Goal: Transaction & Acquisition: Purchase product/service

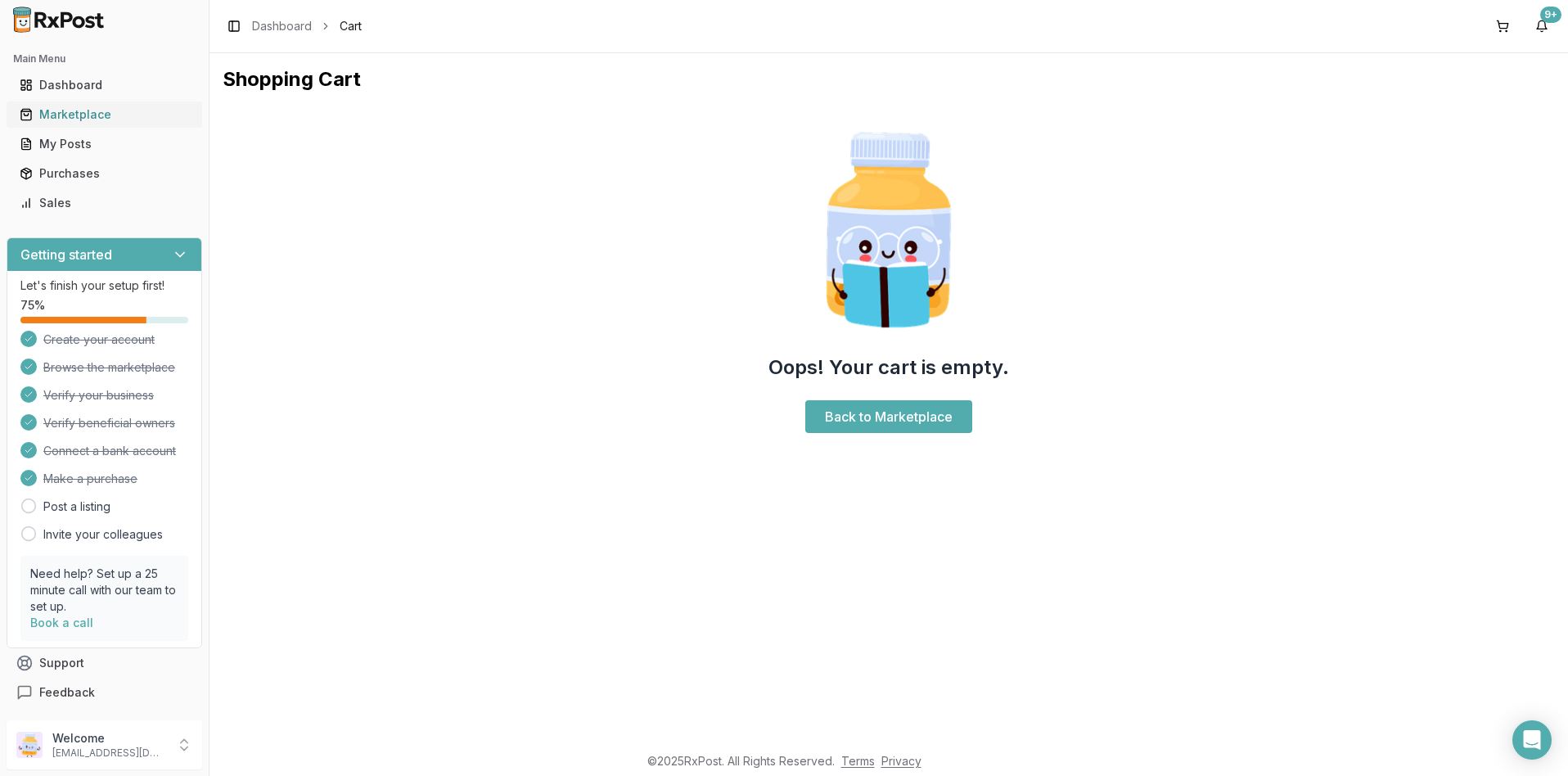
click at [82, 116] on div "Marketplace" at bounding box center [105, 115] width 170 height 17
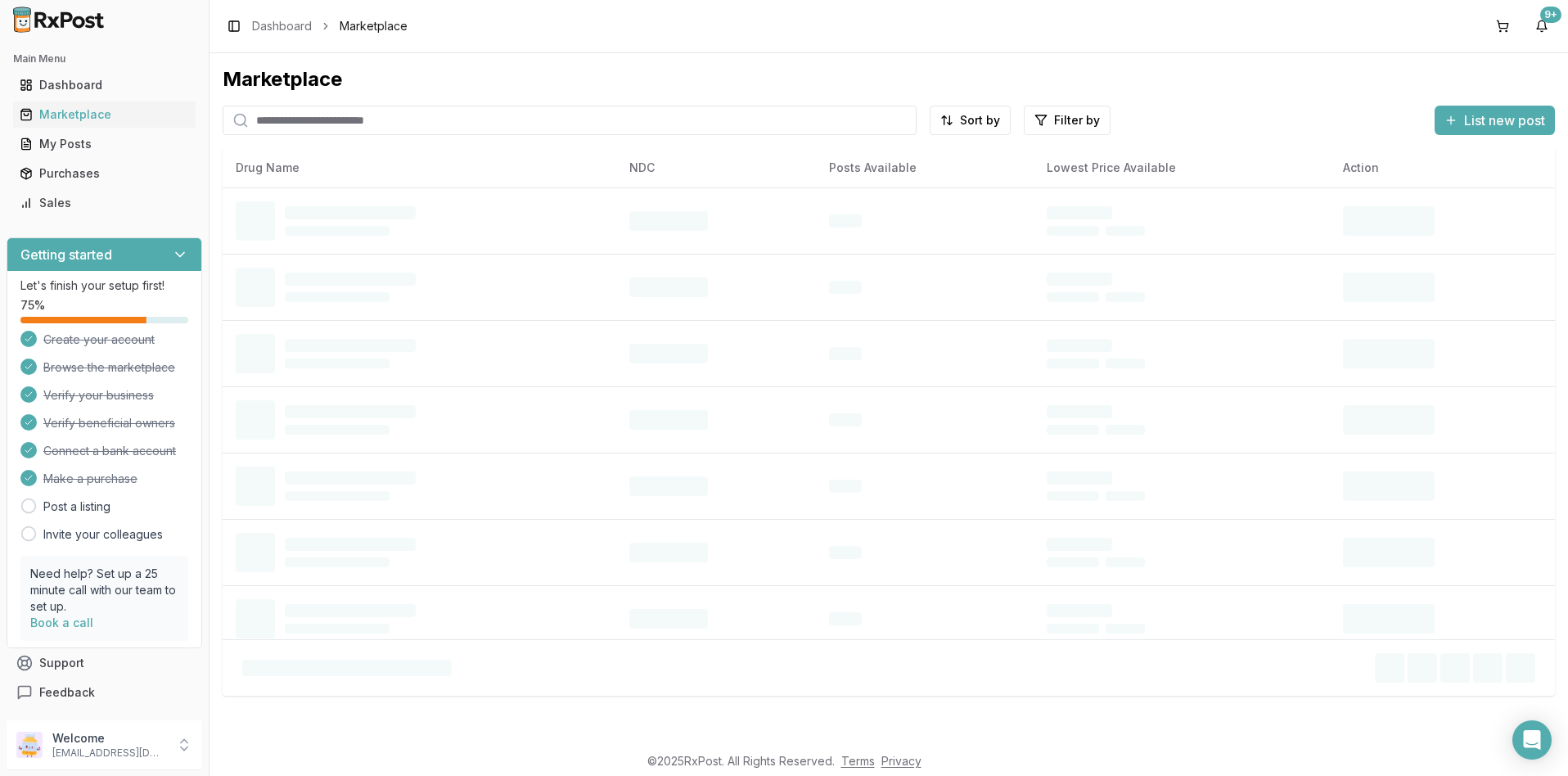
click at [315, 107] on div "Marketplace Sort by Filter by List new post Drug Name NDC Posts Available Lowes…" at bounding box center [889, 381] width 1332 height 630
click at [309, 114] on input "search" at bounding box center [569, 120] width 694 height 30
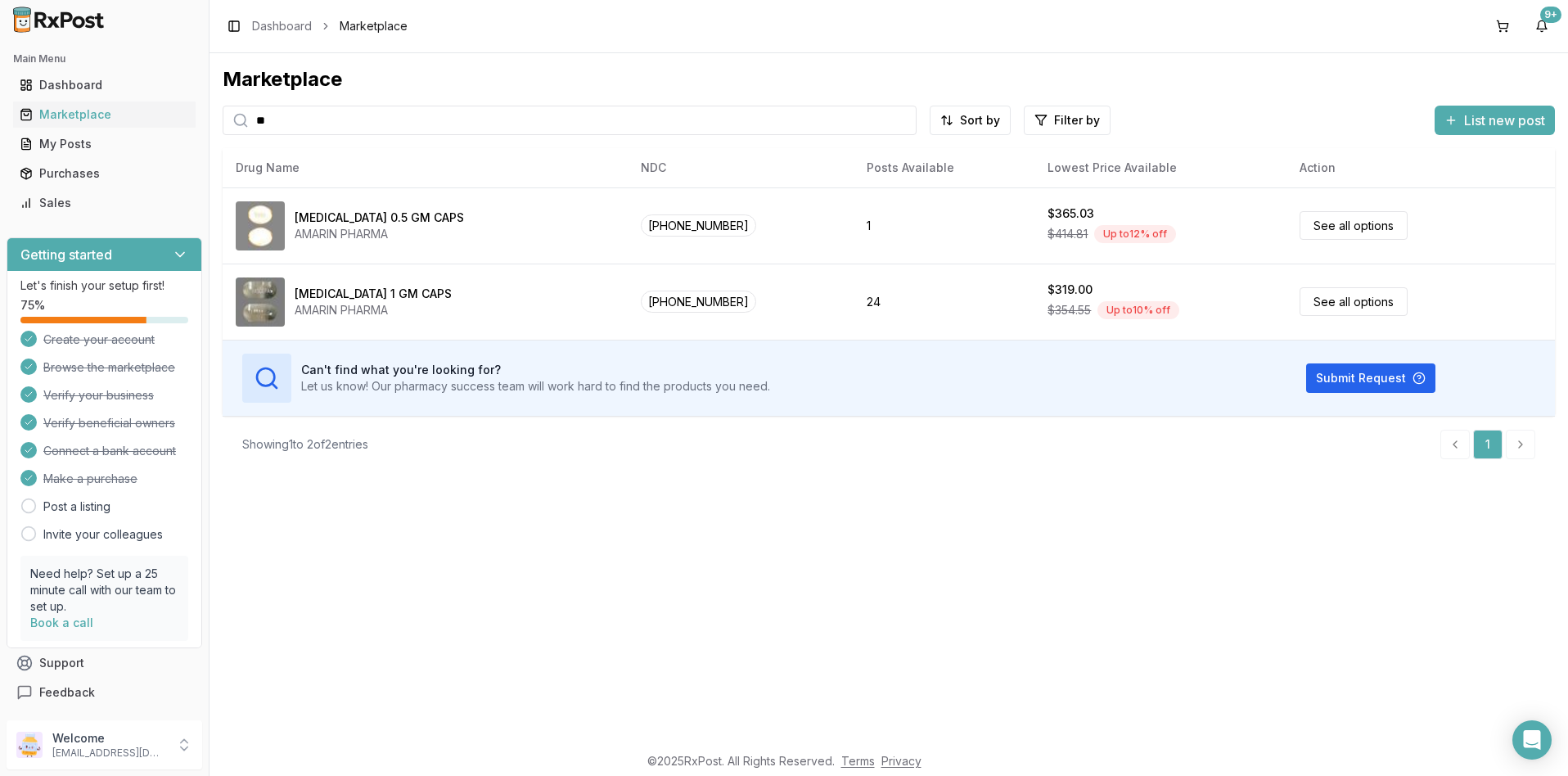
type input "*"
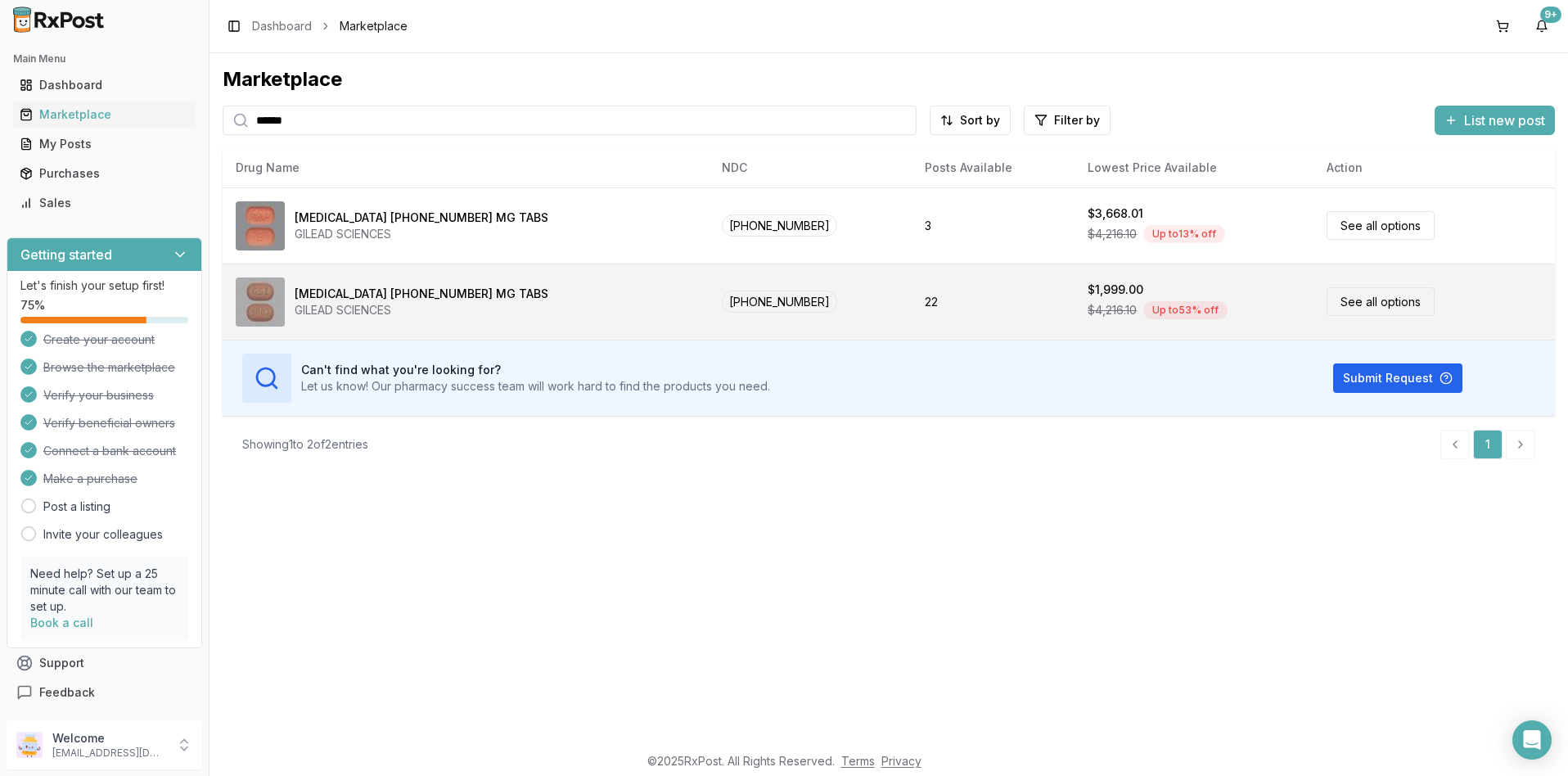
type input "******"
click at [1353, 304] on link "See all options" at bounding box center [1380, 301] width 108 height 29
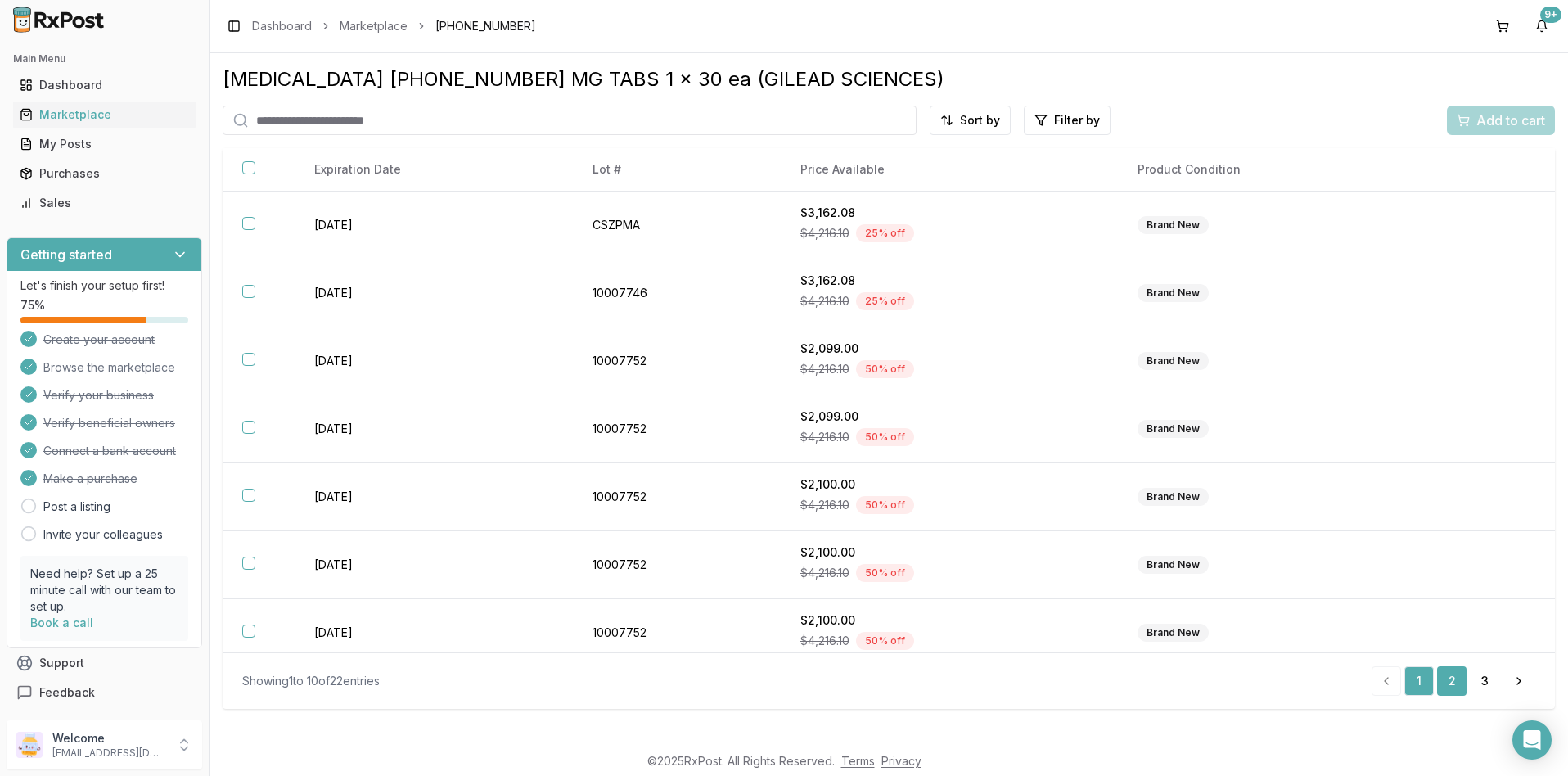
click at [1454, 683] on link "2" at bounding box center [1452, 681] width 30 height 30
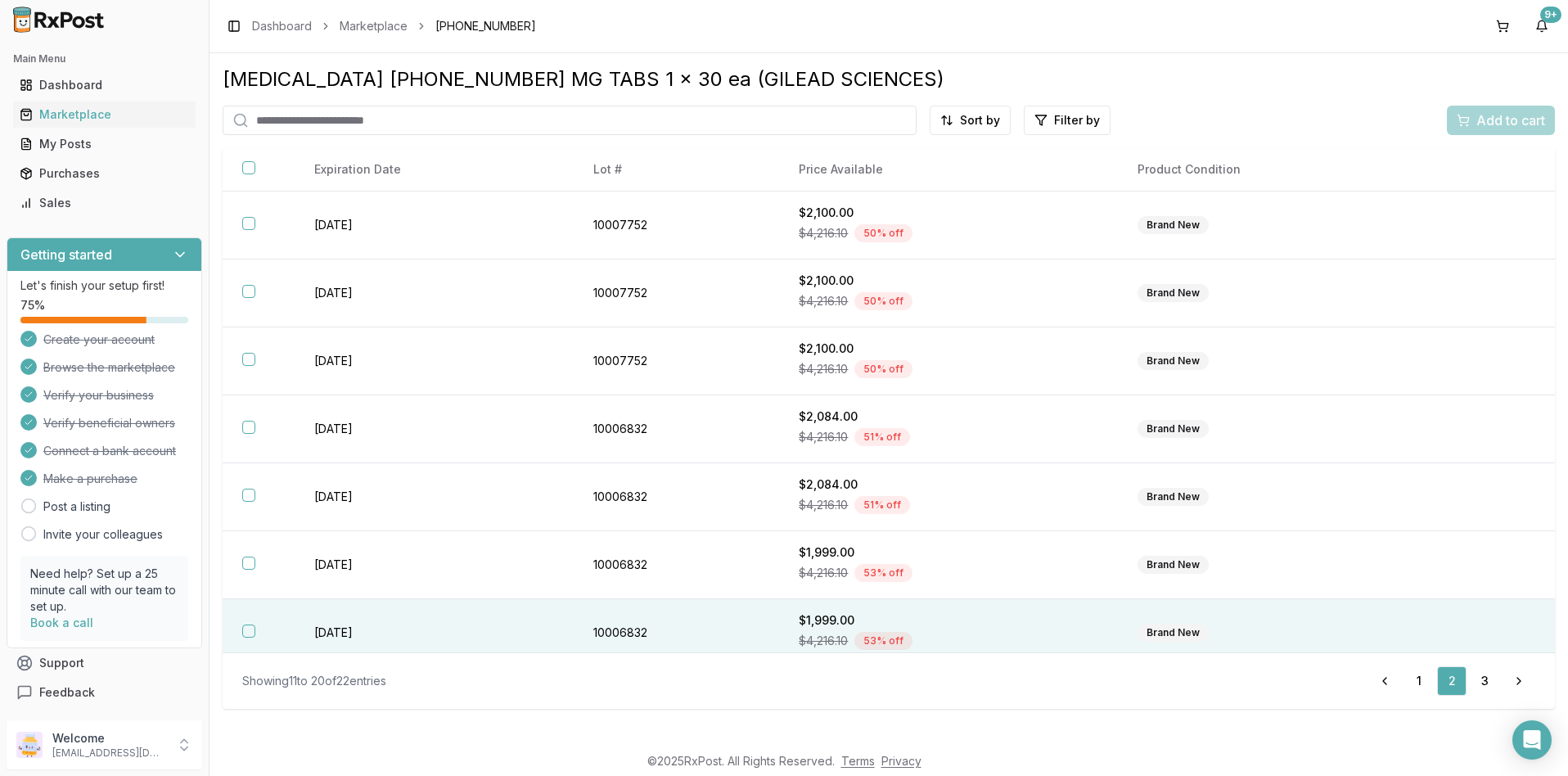
click at [1157, 630] on div "Brand New" at bounding box center [1173, 633] width 71 height 18
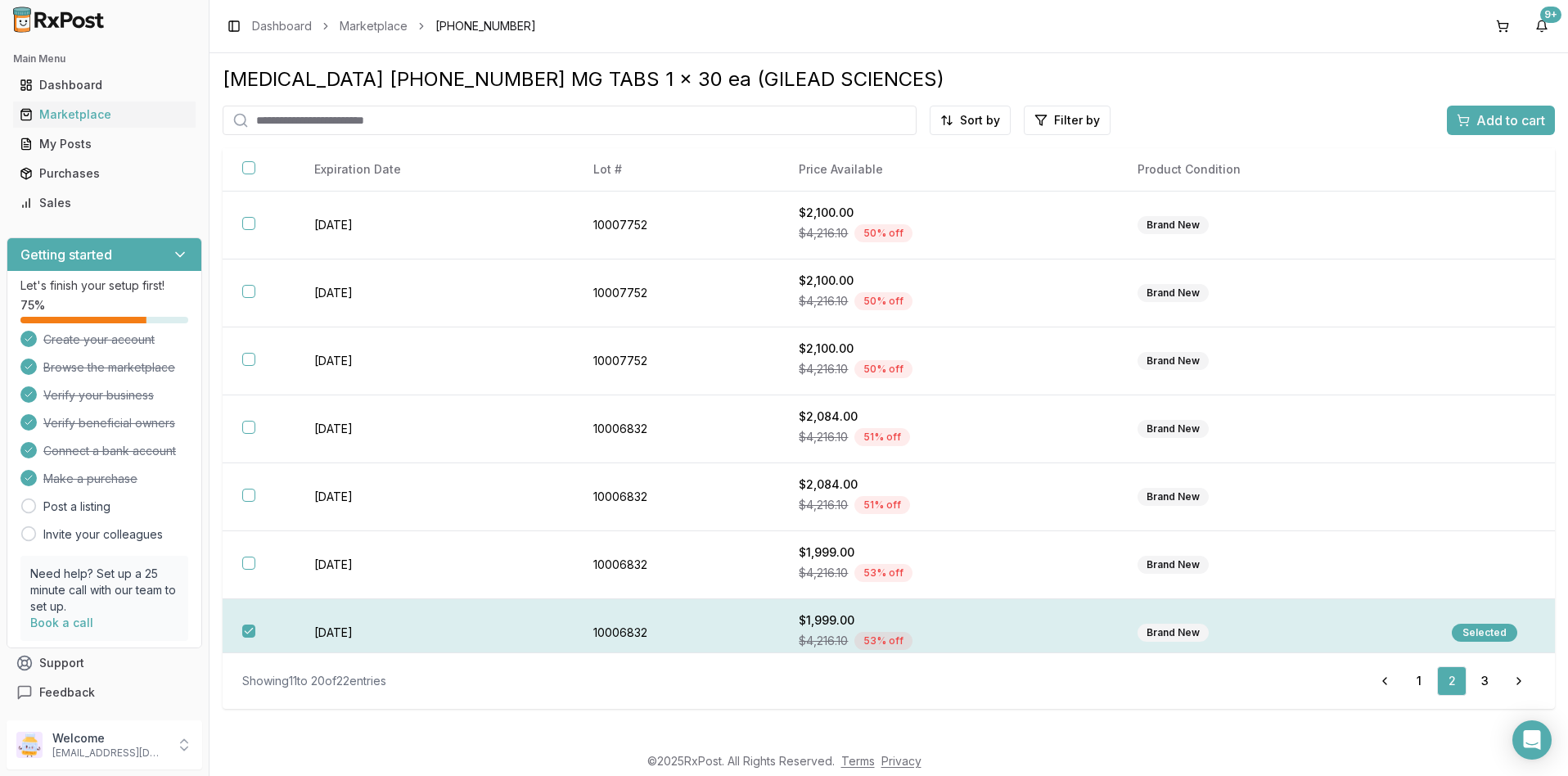
click at [1473, 635] on div "Selected" at bounding box center [1484, 633] width 65 height 18
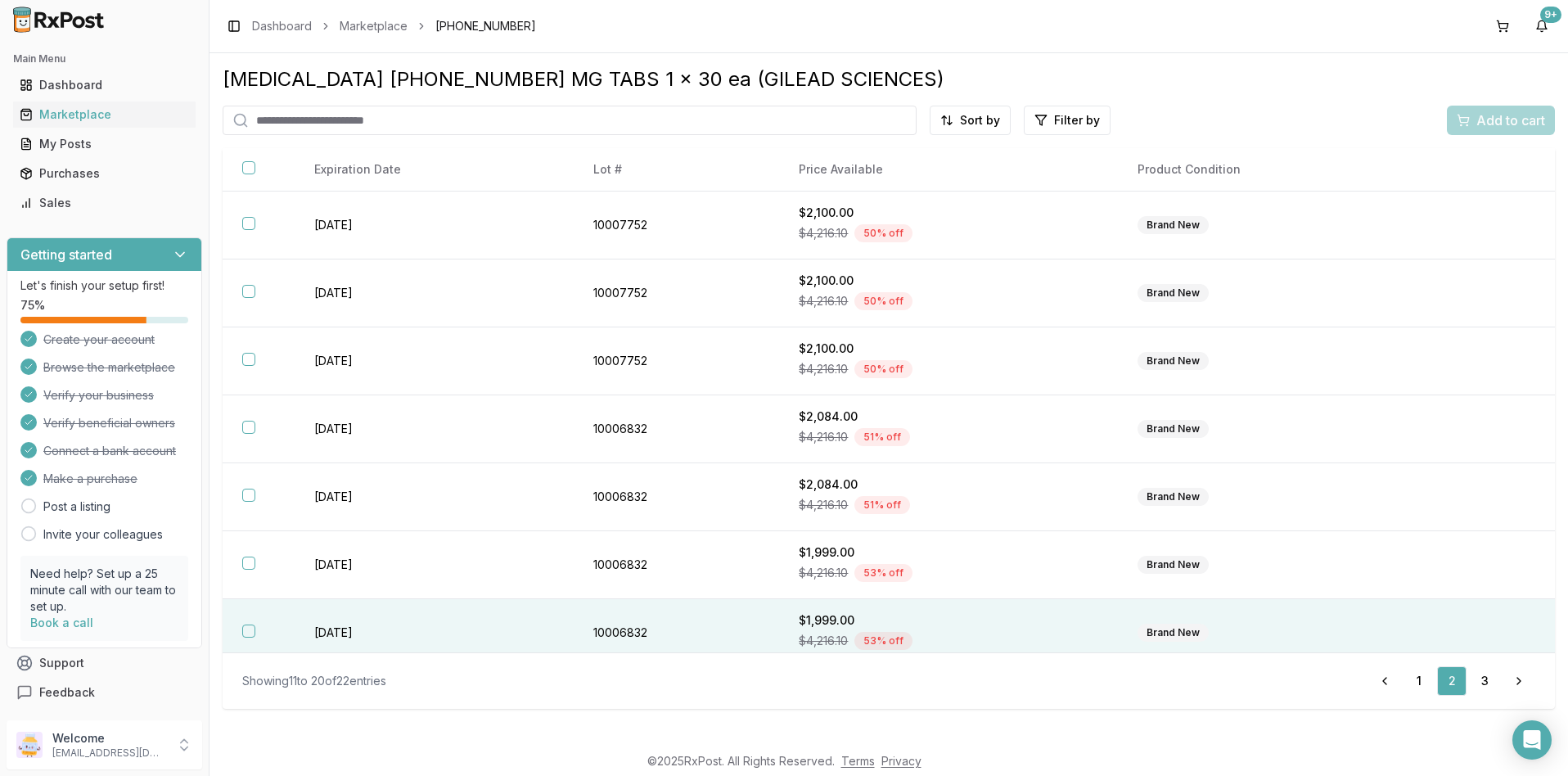
click at [248, 634] on button "button" at bounding box center [248, 631] width 13 height 13
click at [1504, 125] on span "Add to cart" at bounding box center [1511, 120] width 69 height 20
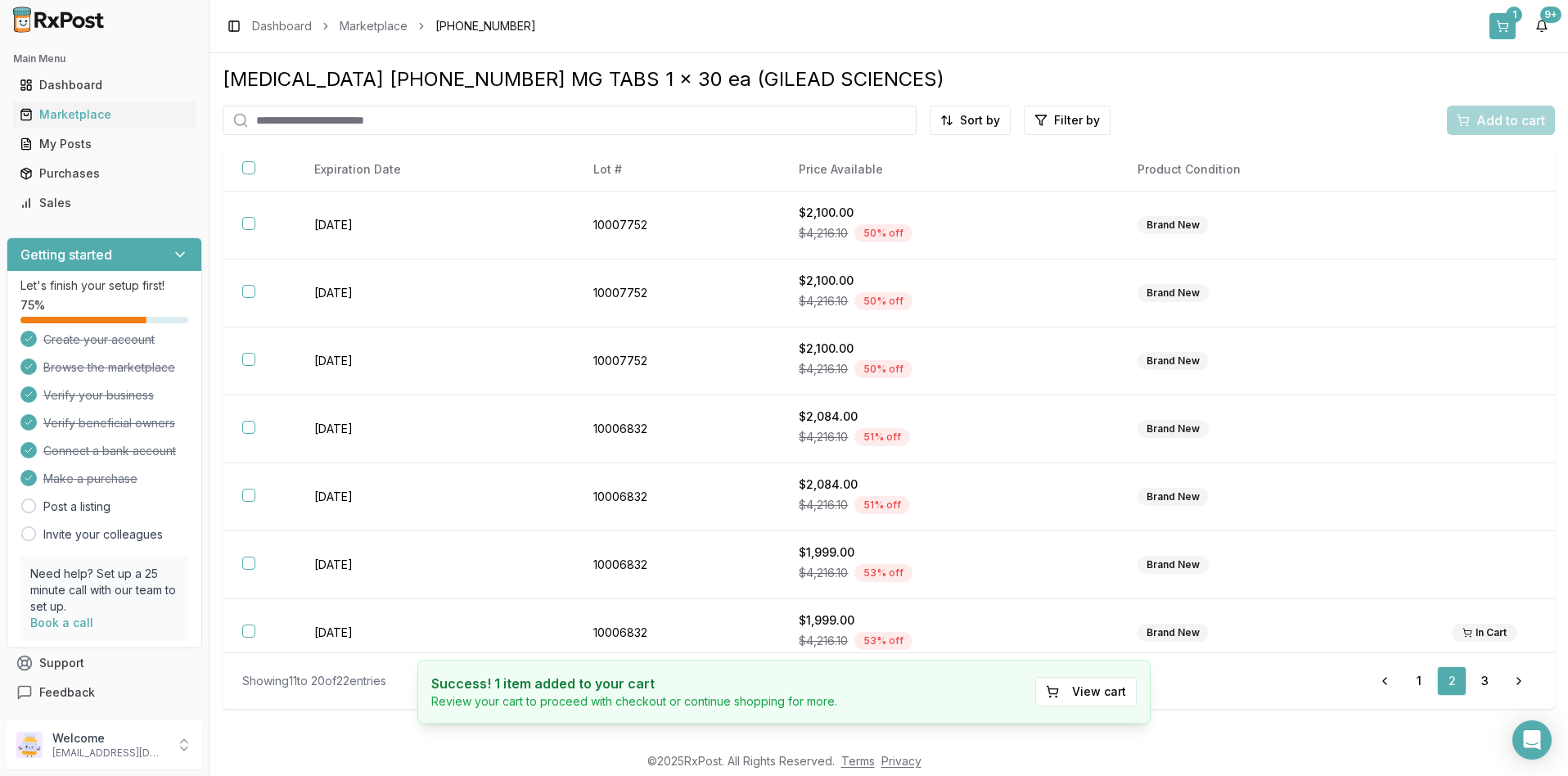
click at [1503, 29] on button "1" at bounding box center [1502, 26] width 27 height 27
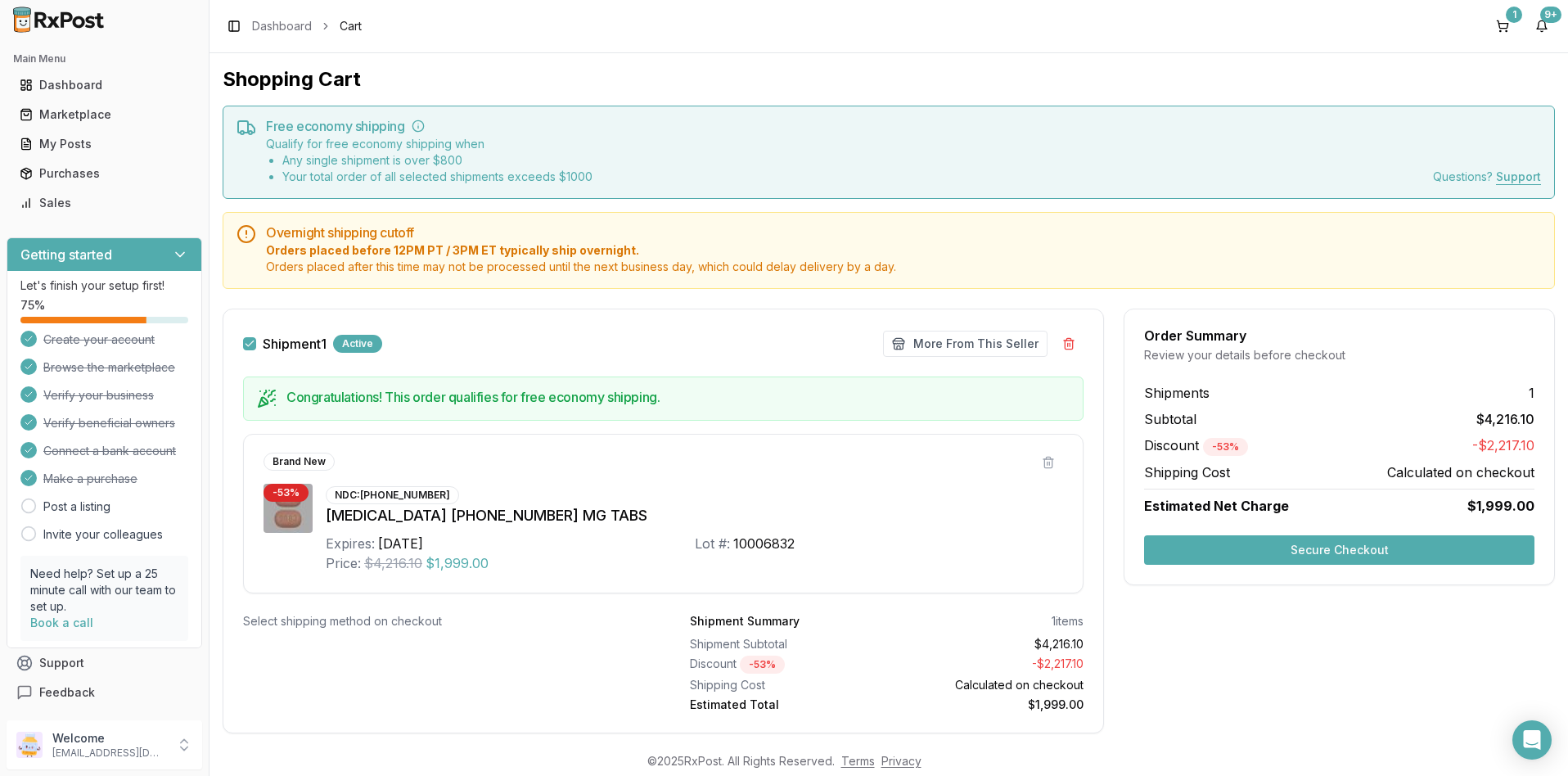
click at [1313, 554] on button "Secure Checkout" at bounding box center [1339, 550] width 391 height 30
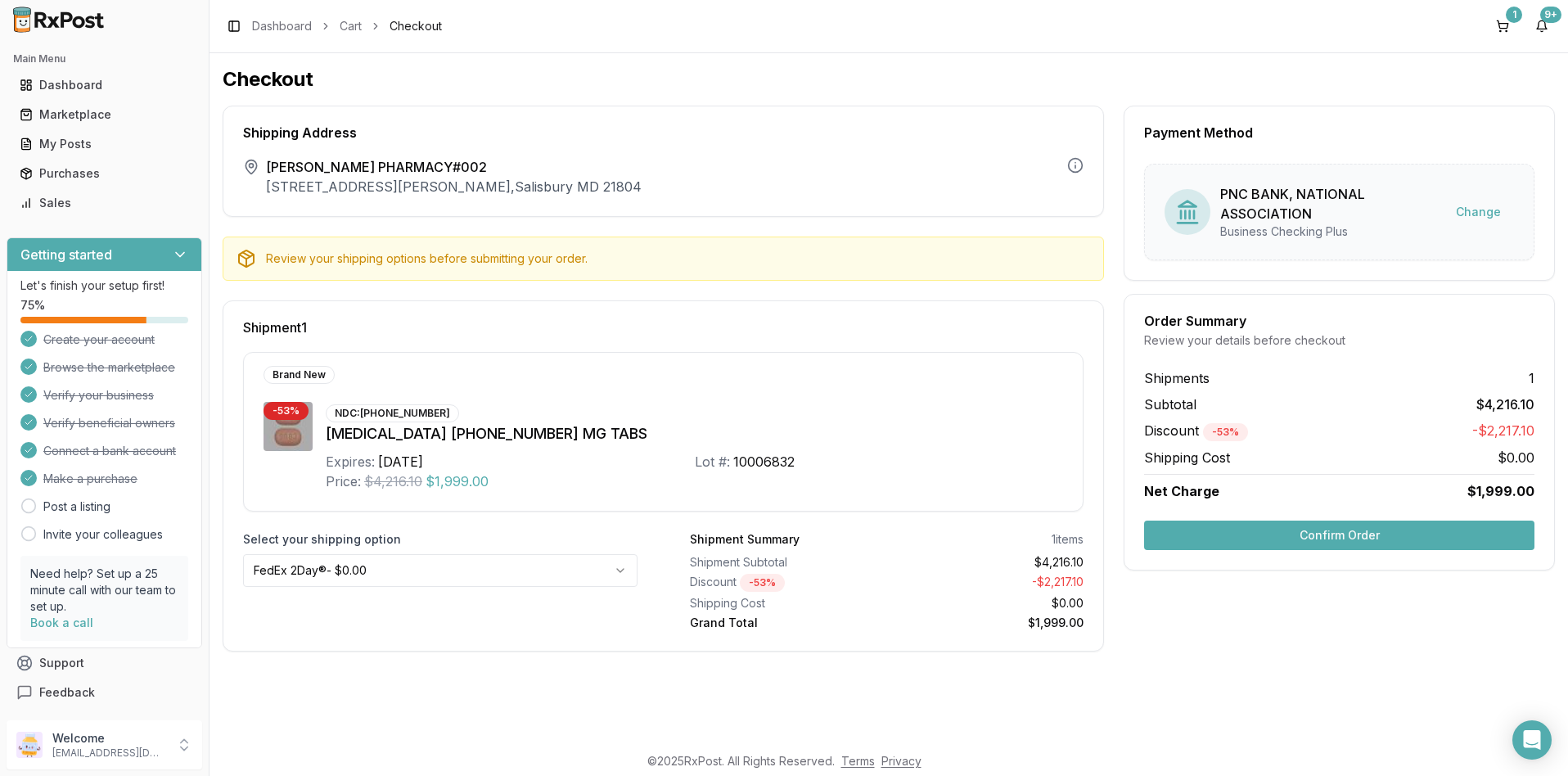
click at [1324, 540] on button "Confirm Order" at bounding box center [1339, 535] width 391 height 30
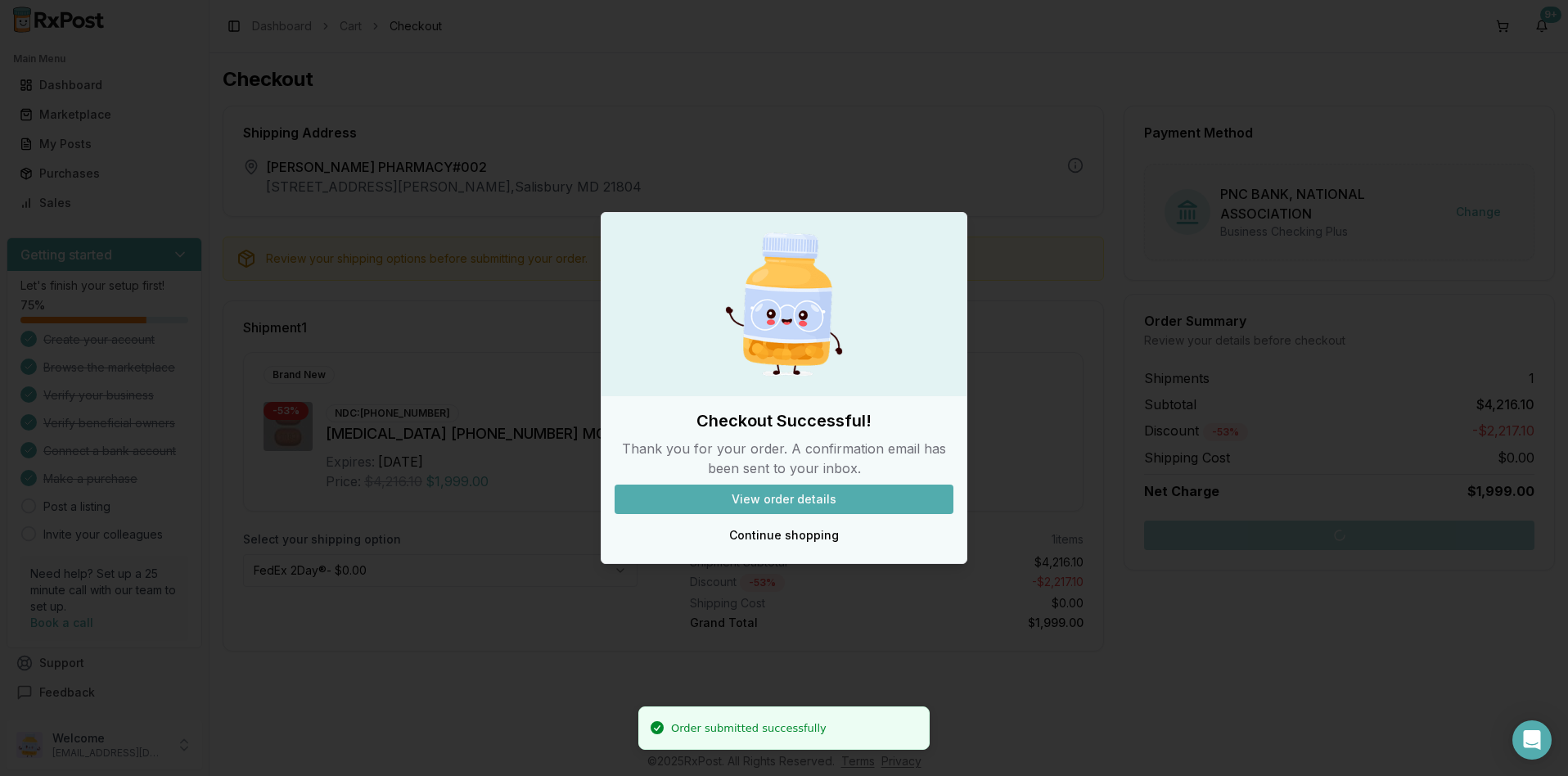
click at [824, 501] on button "View order details" at bounding box center [784, 500] width 338 height 30
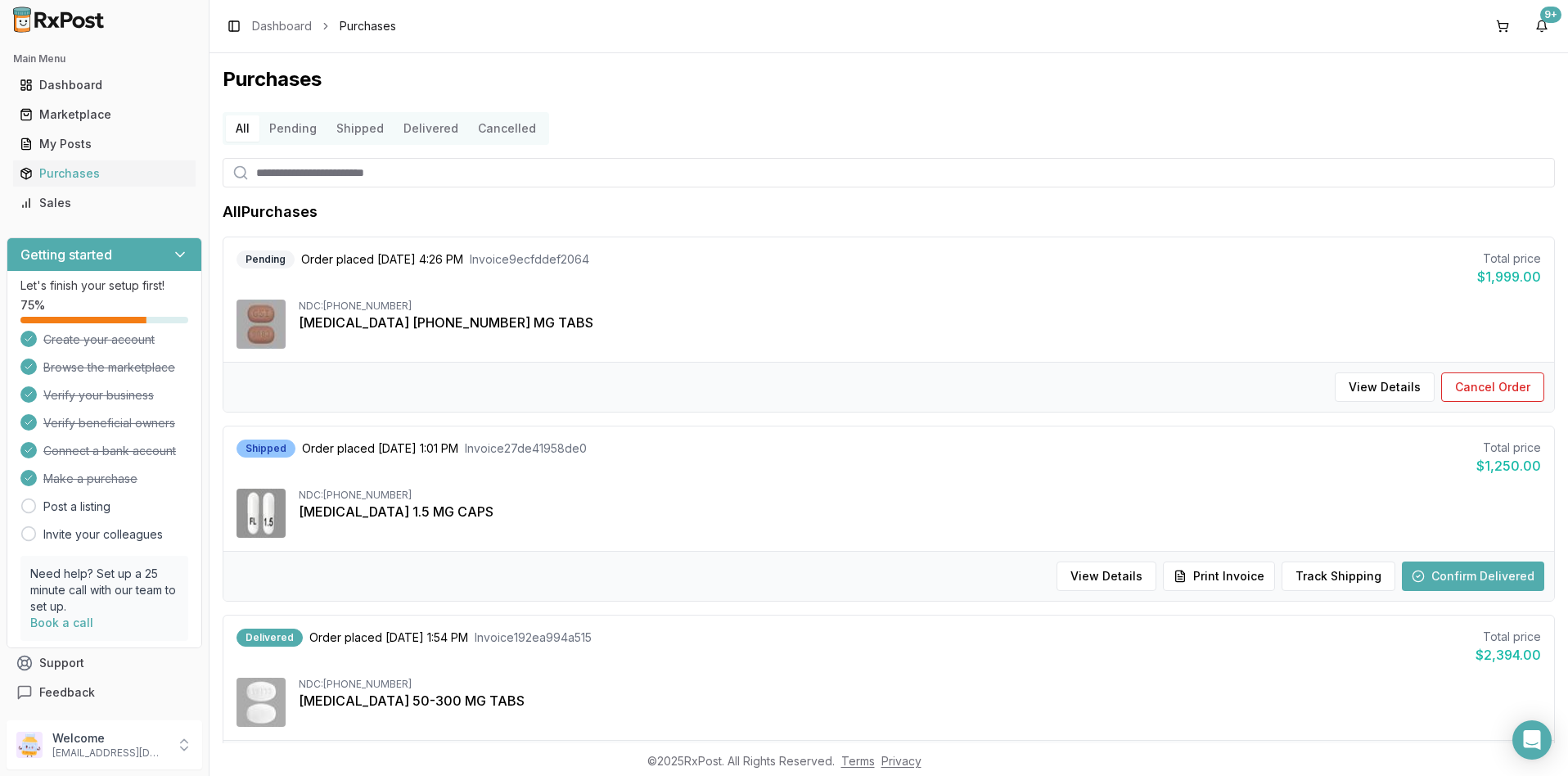
click at [1478, 577] on button "Confirm Delivered" at bounding box center [1472, 577] width 142 height 30
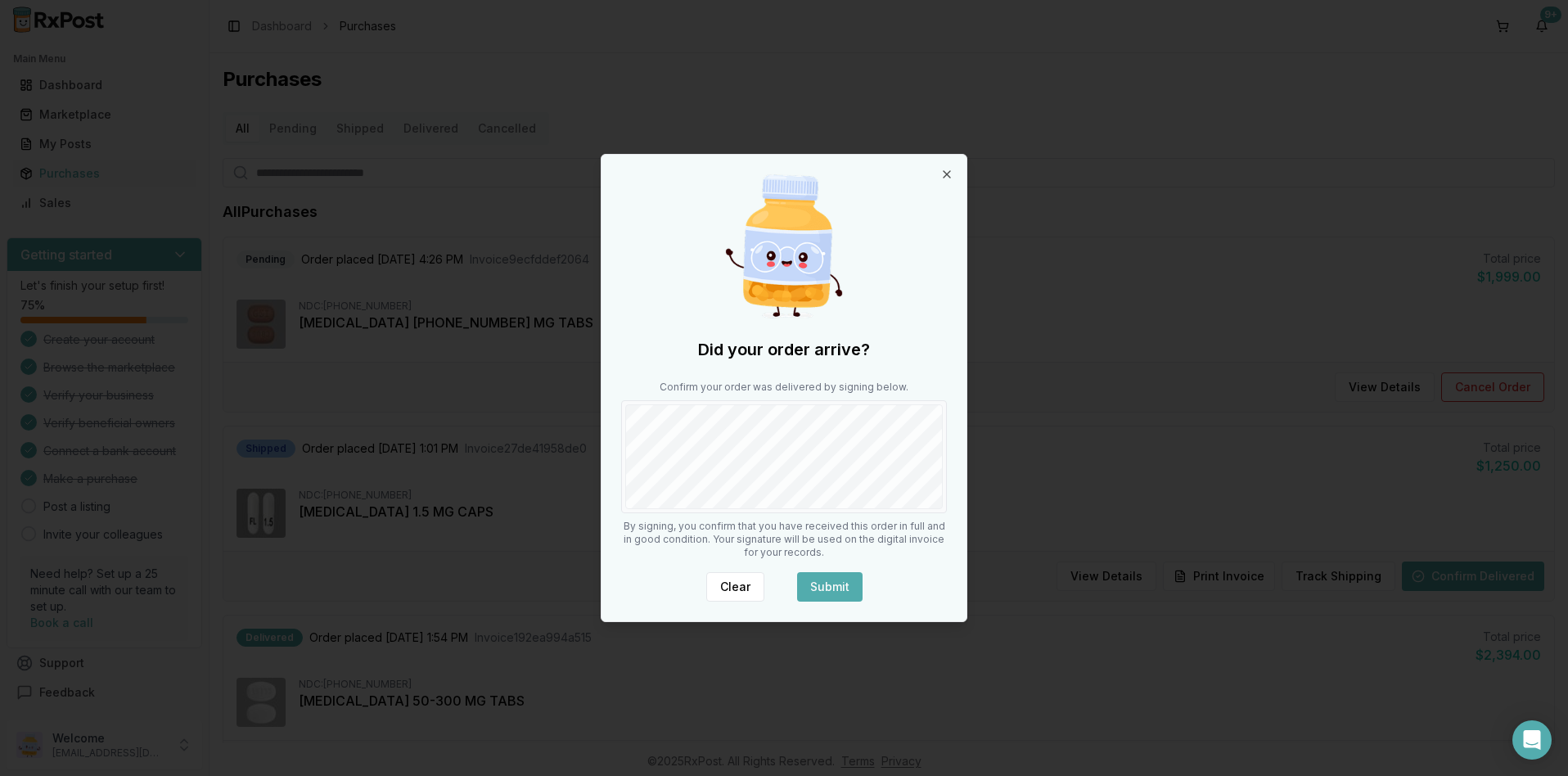
click at [841, 584] on button "Submit" at bounding box center [830, 587] width 65 height 30
